Goal: Task Accomplishment & Management: Manage account settings

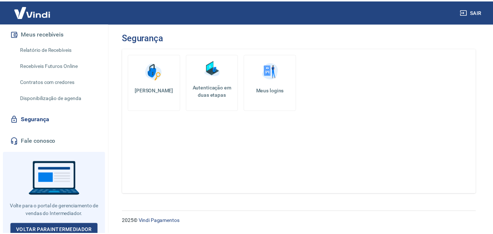
scroll to position [146, 0]
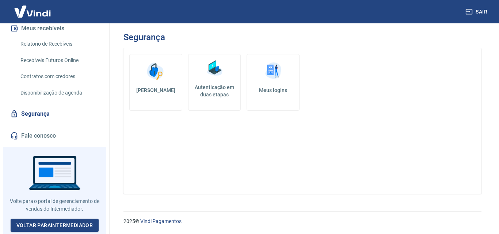
click at [41, 122] on link "Segurança" at bounding box center [55, 114] width 92 height 16
click at [220, 80] on link "Autenticação em duas etapas" at bounding box center [214, 82] width 53 height 57
click at [148, 94] on link "Alterar senha" at bounding box center [155, 82] width 53 height 57
click at [268, 80] on img at bounding box center [273, 71] width 22 height 22
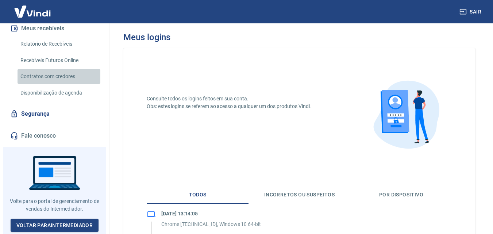
click at [71, 84] on link "Contratos com credores" at bounding box center [59, 76] width 83 height 15
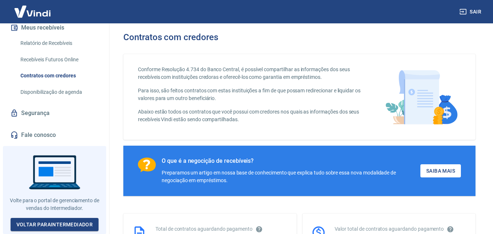
scroll to position [152, 0]
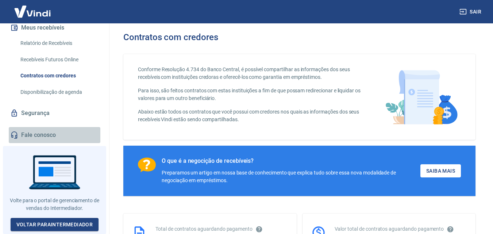
click at [56, 137] on link "Fale conosco" at bounding box center [55, 135] width 92 height 16
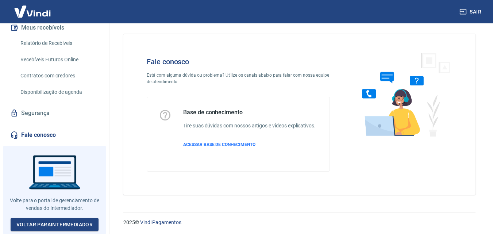
scroll to position [5, 0]
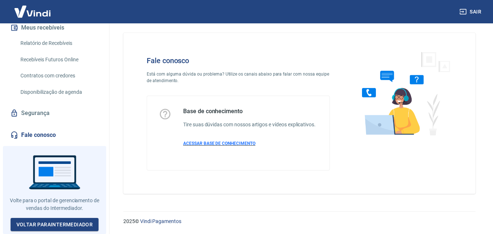
click at [235, 143] on span "ACESSAR BASE DE CONHECIMENTO" at bounding box center [219, 143] width 72 height 5
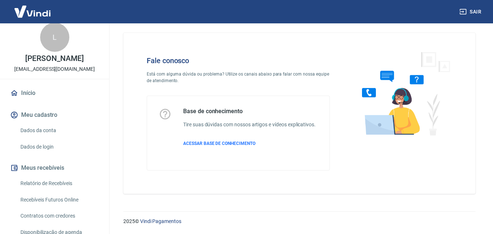
scroll to position [6, 0]
